Goal: Task Accomplishment & Management: Use online tool/utility

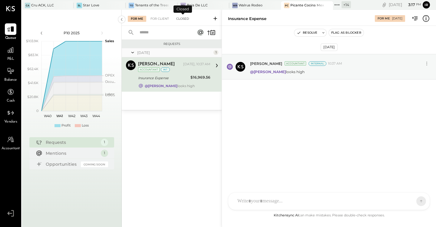
click at [184, 20] on div "Closed" at bounding box center [182, 19] width 19 height 6
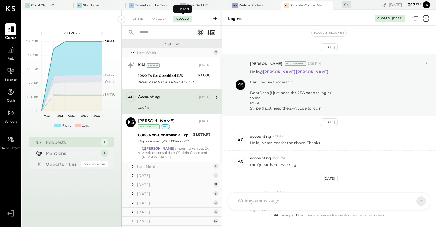
scroll to position [123, 0]
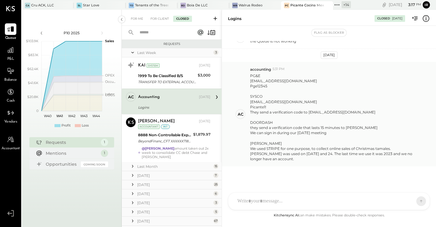
click at [259, 87] on div "Pge12345" at bounding box center [336, 85] width 172 height 5
copy div "Pge12345"
click at [11, 51] on icon at bounding box center [11, 50] width 6 height 6
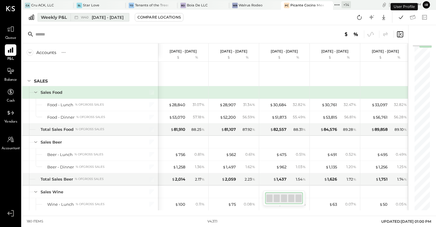
click at [101, 18] on span "[DATE] - [DATE]" at bounding box center [108, 18] width 32 height 6
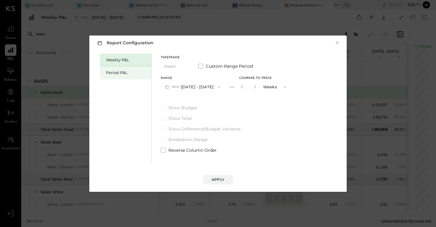
click at [119, 72] on div "Period P&L" at bounding box center [127, 73] width 42 height 6
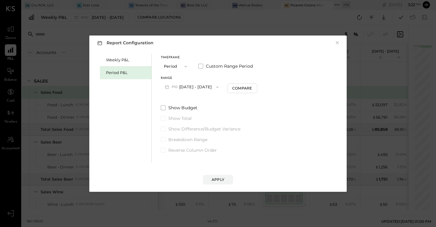
click at [189, 84] on button "P10 [DATE] - [DATE]" at bounding box center [192, 86] width 62 height 11
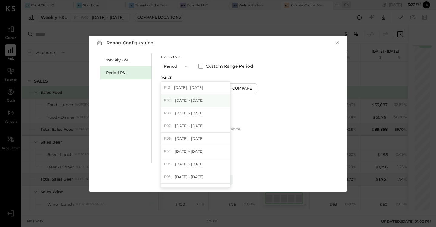
click at [192, 99] on span "[DATE] - [DATE]" at bounding box center [189, 100] width 29 height 5
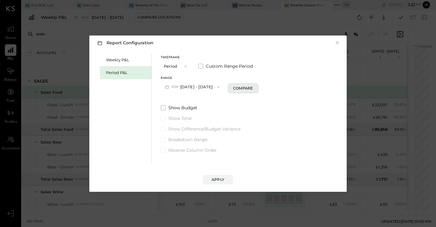
click at [235, 91] on button "Compare" at bounding box center [243, 88] width 30 height 10
click at [252, 86] on icon "button" at bounding box center [254, 87] width 4 height 4
type input "*"
click at [222, 177] on div "Apply" at bounding box center [218, 179] width 13 height 5
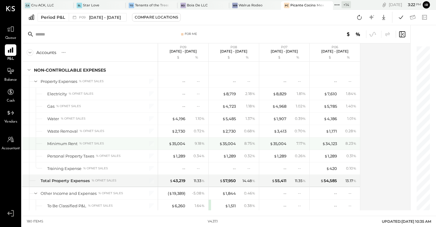
scroll to position [1667, 0]
